Goal: Communication & Community: Answer question/provide support

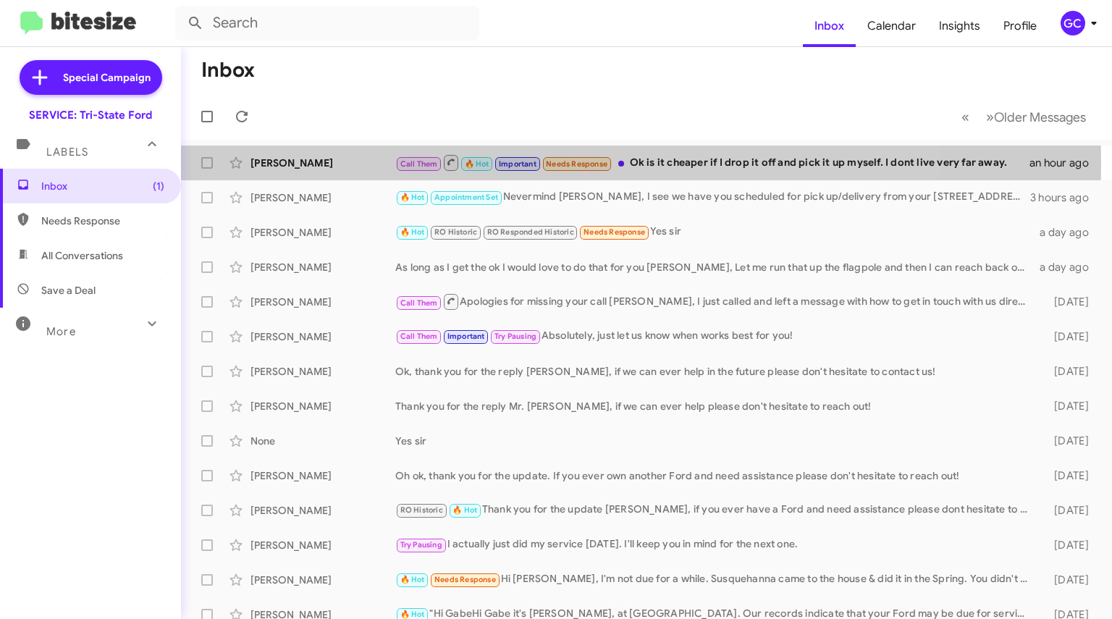
click at [284, 164] on div "[PERSON_NAME]" at bounding box center [322, 163] width 145 height 14
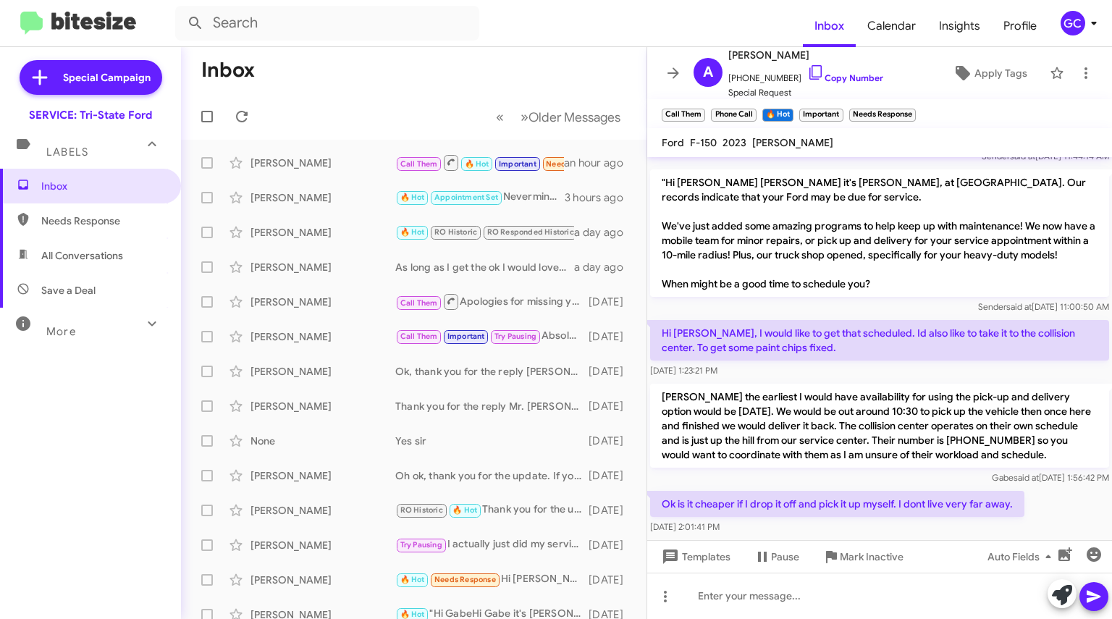
scroll to position [686, 0]
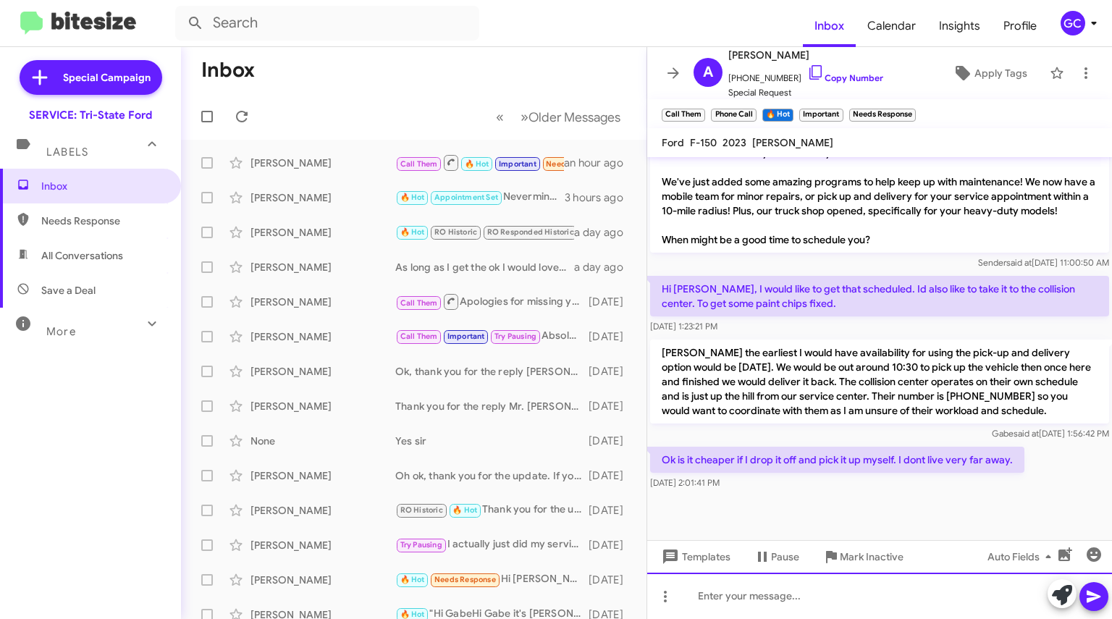
click at [763, 603] on div at bounding box center [879, 596] width 465 height 46
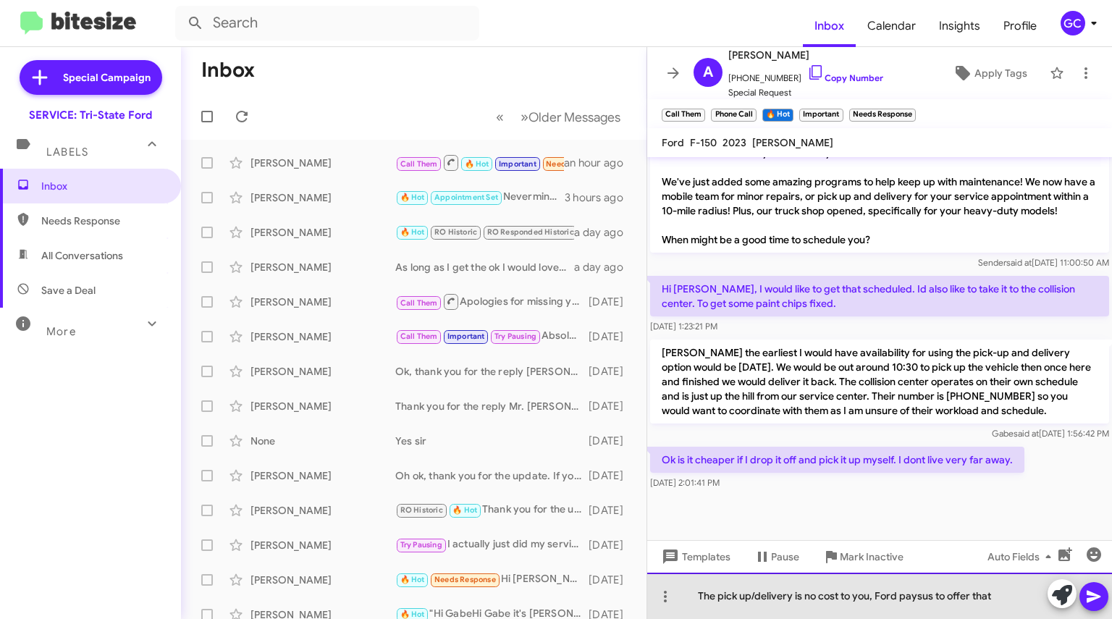
click at [918, 599] on div "The pick up/delivery is no cost to you, Ford paysus to offer that" at bounding box center [879, 596] width 465 height 46
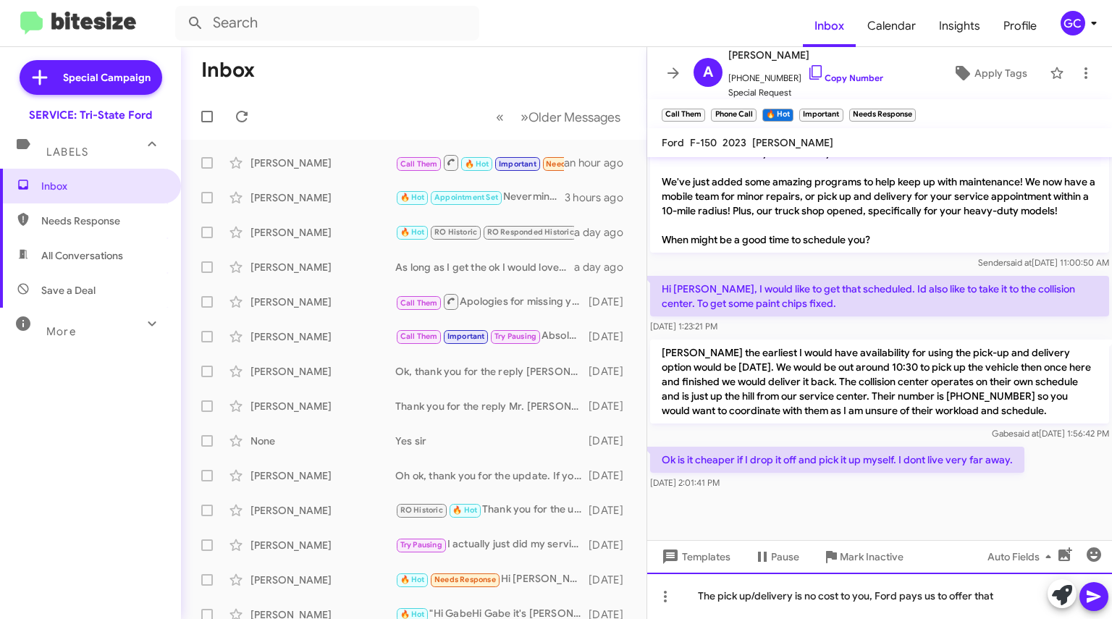
click at [987, 596] on div "The pick up/delivery is no cost to you, Ford pays us to offer that" at bounding box center [879, 596] width 465 height 46
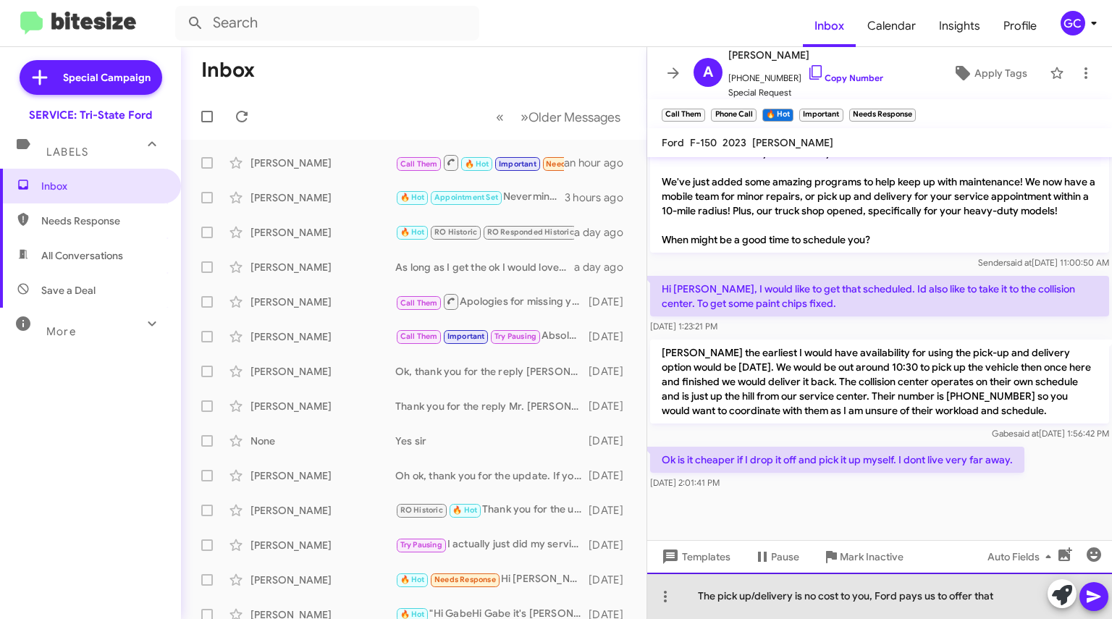
click at [1000, 595] on div "The pick up/delivery is no cost to you, Ford pays us to offer that" at bounding box center [879, 596] width 465 height 46
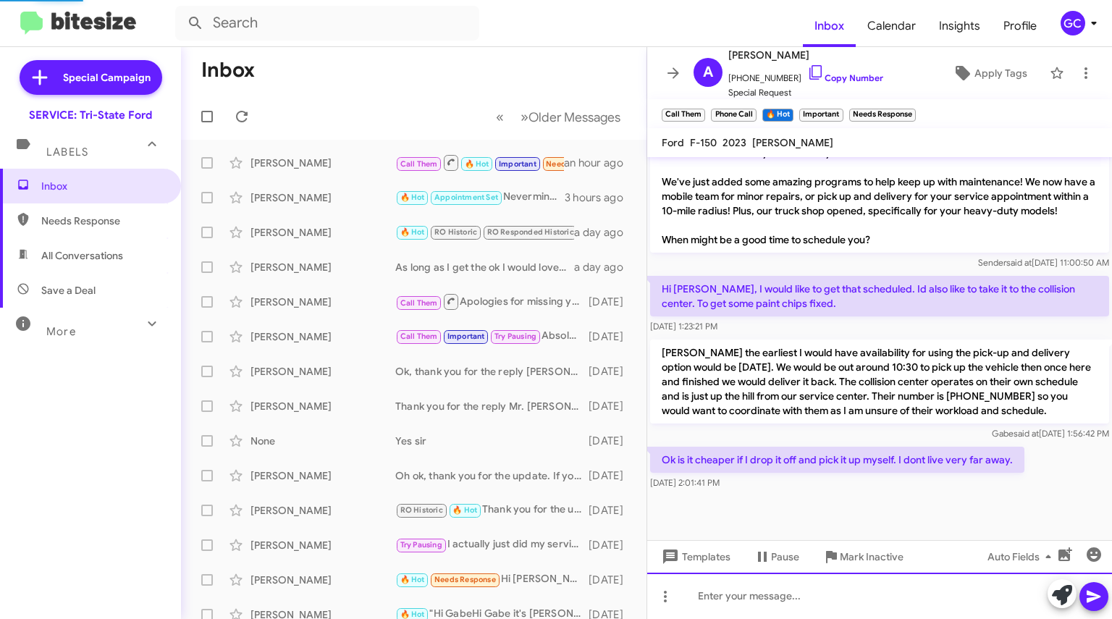
scroll to position [0, 0]
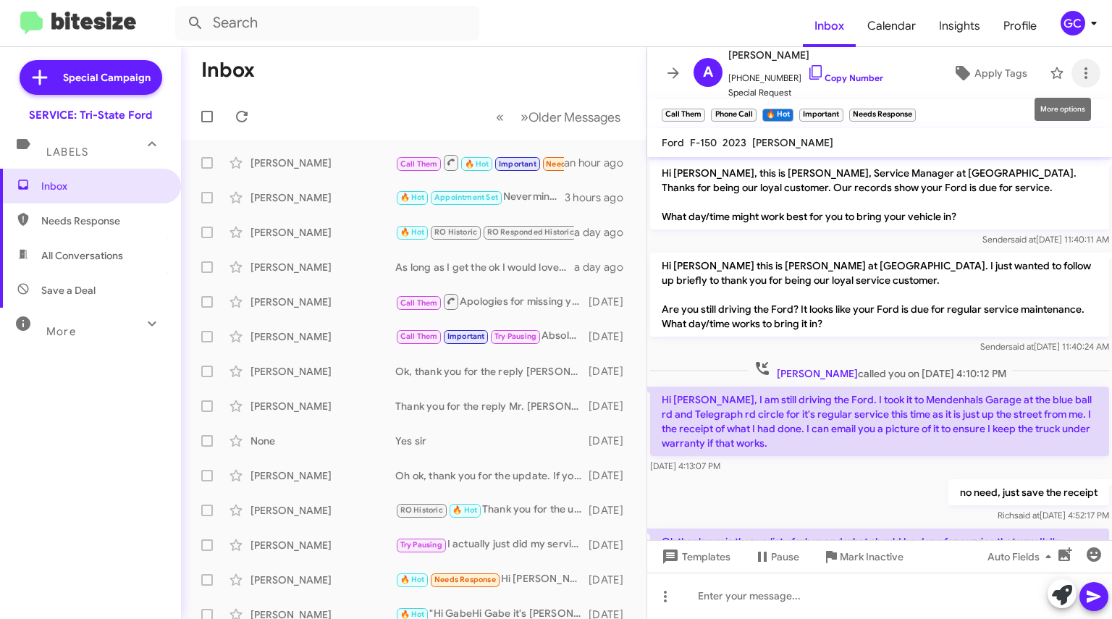
click at [1082, 77] on icon at bounding box center [1085, 72] width 17 height 17
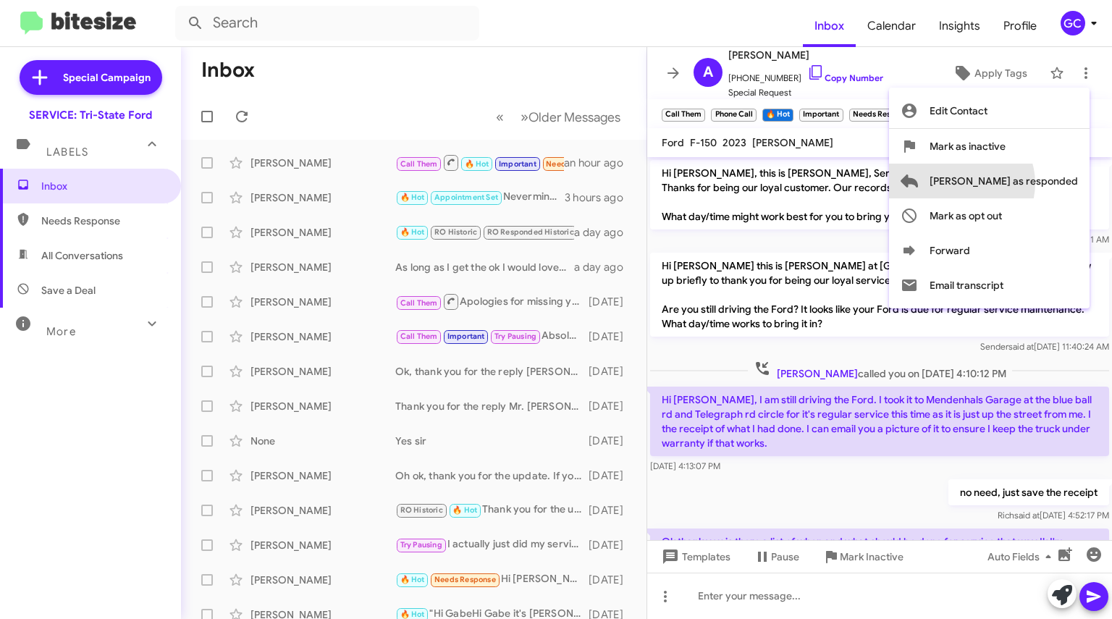
click at [1019, 183] on span "[PERSON_NAME] as responded" at bounding box center [1003, 181] width 148 height 35
